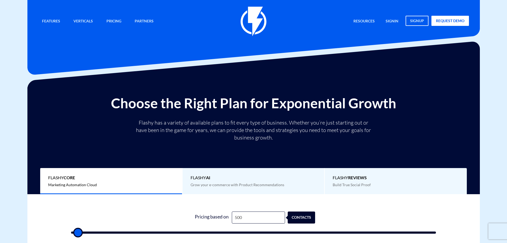
click at [247, 217] on input "500" at bounding box center [258, 217] width 53 height 12
type input "1"
type input "500"
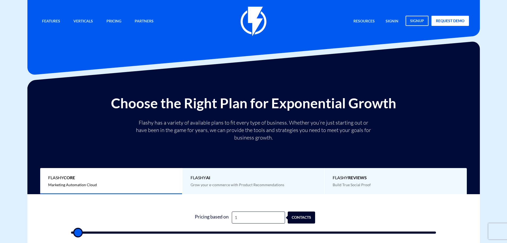
type input "12"
type input "500"
type input "125"
type input "500"
type input "1,256"
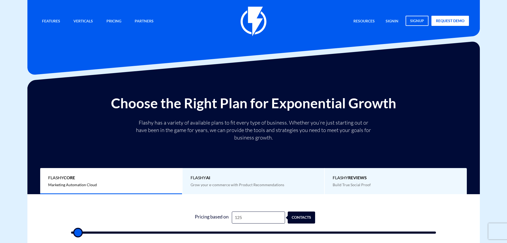
type input "1500"
type input "12,565"
type input "12500"
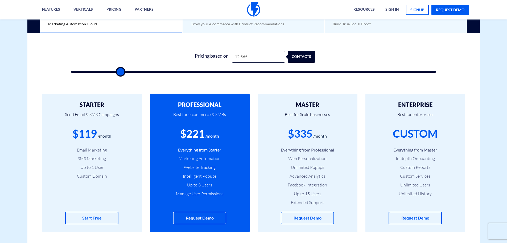
scroll to position [160, 0]
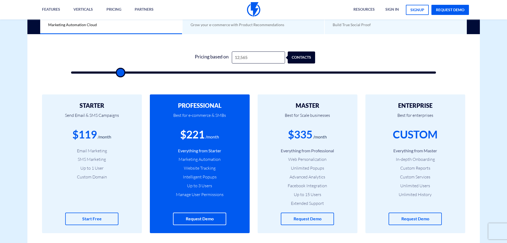
type input "12,565"
